Goal: Task Accomplishment & Management: Complete application form

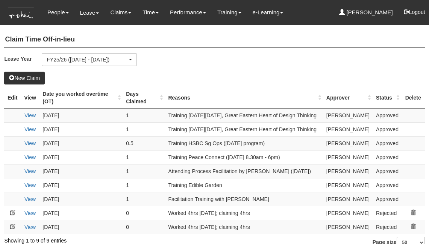
select select "50"
click at [35, 77] on button "New Claim" at bounding box center [24, 78] width 41 height 13
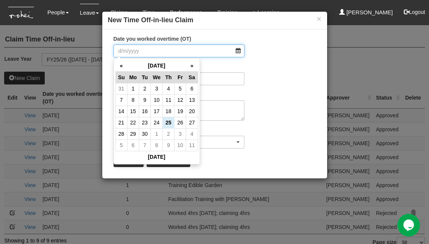
click at [189, 55] on input "Date you worked overtime (OT)" at bounding box center [179, 50] width 131 height 13
click at [122, 66] on th "«" at bounding box center [122, 66] width 12 height 12
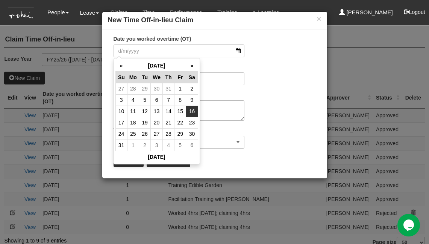
click at [190, 110] on td "16" at bounding box center [192, 110] width 12 height 11
type input "16/8/2025"
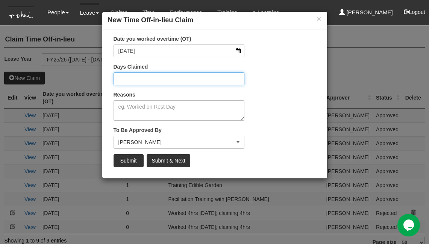
click at [184, 79] on input "Days Claimed" at bounding box center [179, 78] width 131 height 13
type input "1"
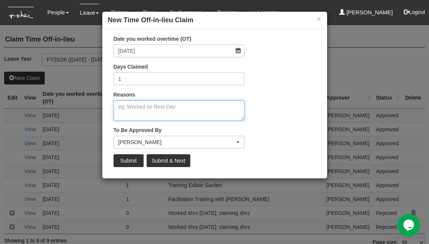
click at [177, 111] on textarea "Reasons" at bounding box center [179, 110] width 131 height 20
type textarea "Trained Purple Parade on a Saturday"
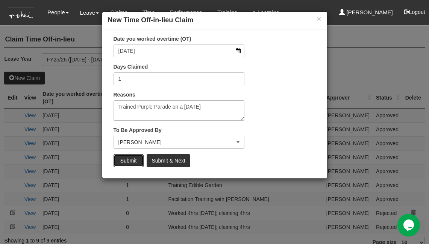
click at [135, 157] on input "Submit" at bounding box center [129, 160] width 30 height 13
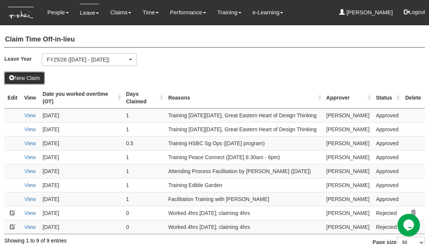
select select "50"
